Goal: Task Accomplishment & Management: Use online tool/utility

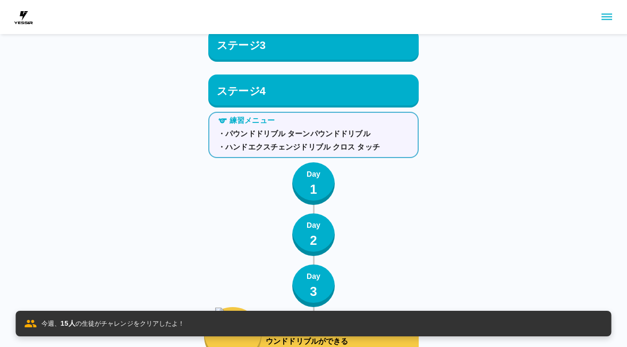
scroll to position [6478, 0]
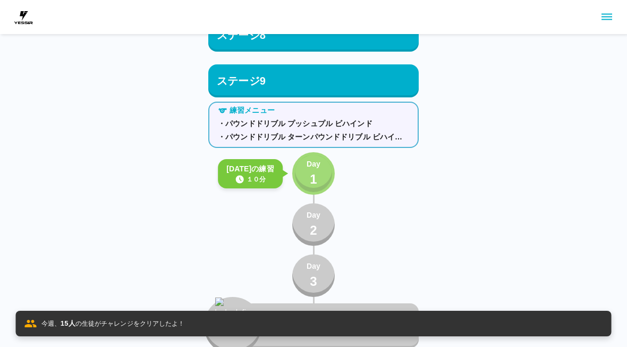
click at [321, 186] on div "Day 1" at bounding box center [314, 173] width 14 height 30
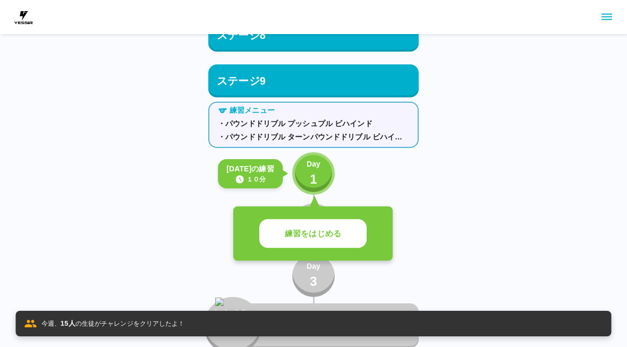
click at [331, 245] on button "練習をはじめる" at bounding box center [312, 233] width 107 height 29
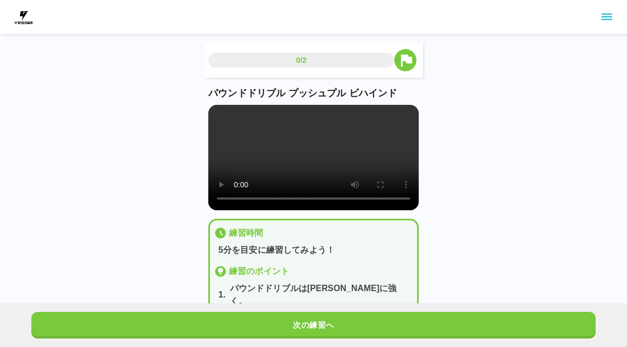
click at [401, 331] on button "次の練習へ" at bounding box center [313, 324] width 565 height 27
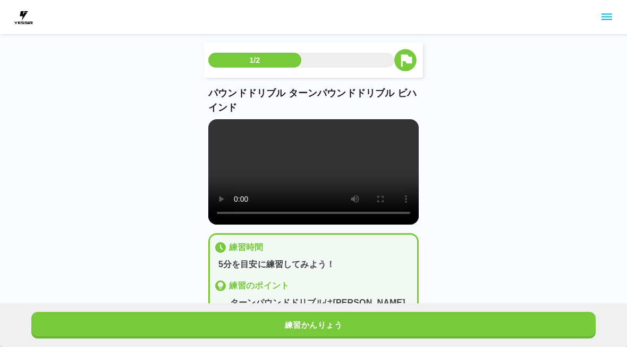
click at [401, 331] on button "練習かんりょう" at bounding box center [313, 324] width 565 height 27
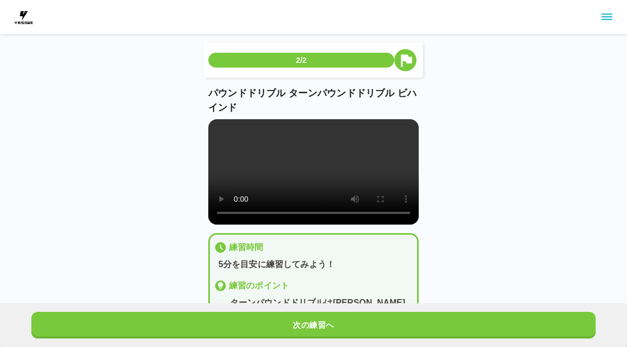
click at [412, 323] on button "次の練習へ" at bounding box center [313, 324] width 565 height 27
click at [412, 322] on button "次の練習へ" at bounding box center [313, 324] width 565 height 27
click at [419, 326] on button "次の練習へ" at bounding box center [313, 324] width 565 height 27
click at [418, 326] on button "次の練習へ" at bounding box center [313, 324] width 565 height 27
click at [427, 328] on button "次の練習へ" at bounding box center [313, 324] width 565 height 27
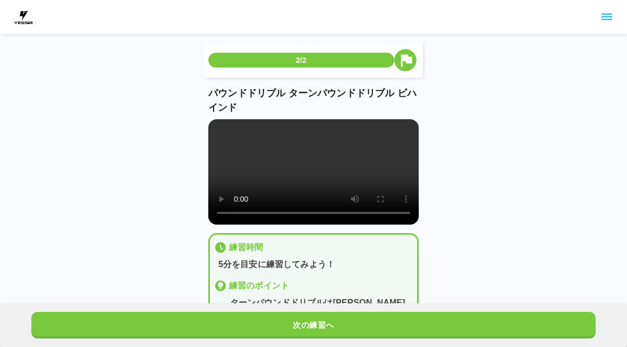
click at [427, 328] on button "次の練習へ" at bounding box center [313, 324] width 565 height 27
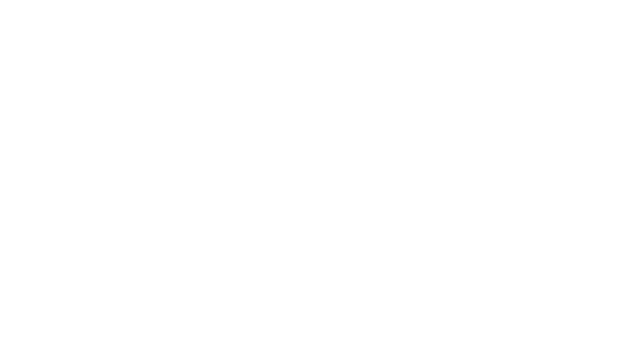
click at [437, 4] on html at bounding box center [313, 2] width 627 height 4
click at [438, 4] on html at bounding box center [313, 2] width 627 height 4
click at [445, 43] on html at bounding box center [313, 21] width 627 height 43
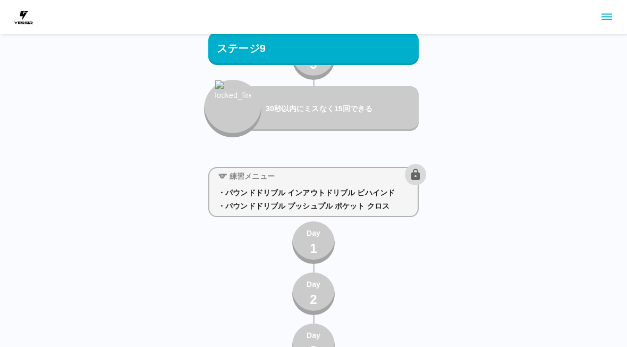
scroll to position [6690, 0]
